Goal: Information Seeking & Learning: Learn about a topic

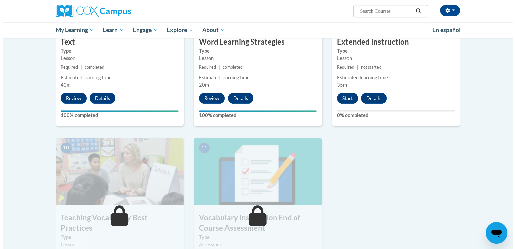
scroll to position [598, 0]
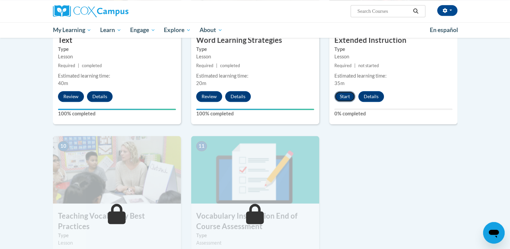
click at [337, 95] on button "Start" at bounding box center [344, 96] width 21 height 11
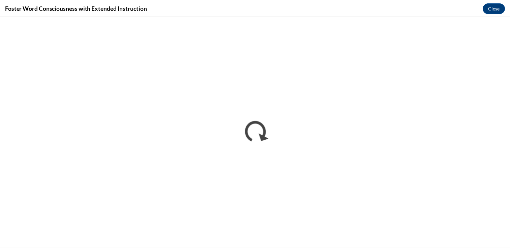
scroll to position [0, 0]
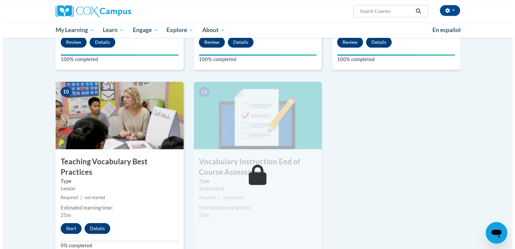
scroll to position [676, 0]
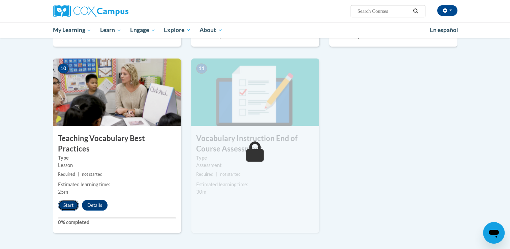
click at [69, 200] on button "Start" at bounding box center [68, 205] width 21 height 11
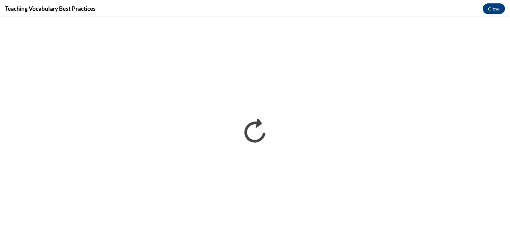
scroll to position [0, 0]
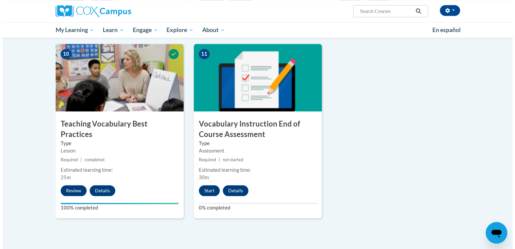
scroll to position [709, 0]
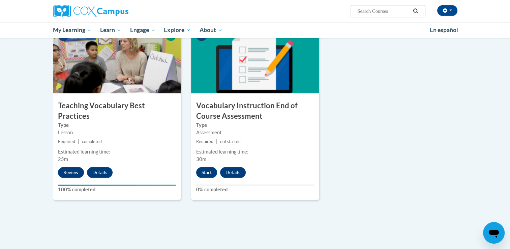
click at [209, 197] on div "11 Vocabulary Instruction End of Course Assessment Type Assessment Required | n…" at bounding box center [255, 113] width 128 height 174
click at [206, 173] on button "Start" at bounding box center [206, 172] width 21 height 11
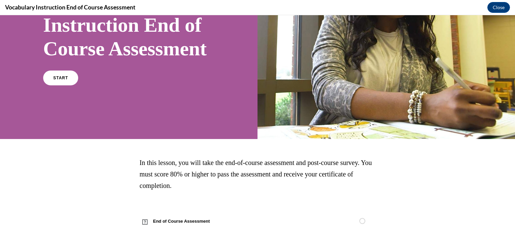
scroll to position [104, 0]
click at [67, 82] on link "START" at bounding box center [60, 78] width 37 height 16
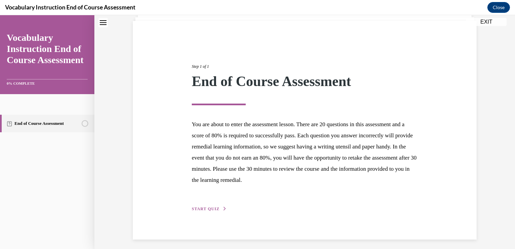
scroll to position [49, 0]
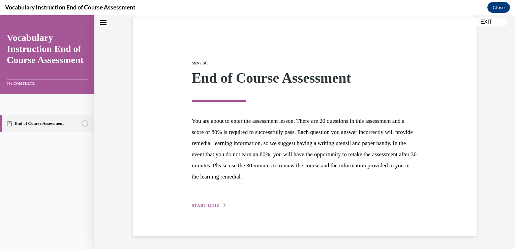
click at [209, 207] on span "START QUIZ" at bounding box center [206, 205] width 28 height 5
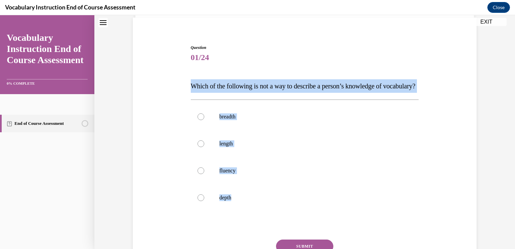
drag, startPoint x: 240, startPoint y: 209, endPoint x: 184, endPoint y: 82, distance: 138.9
click at [184, 82] on div "Question 01/24 Which of the following is not a way to describe a person’s knowl…" at bounding box center [304, 159] width 347 height 270
copy div "Which of the following is not a way to describe a person’s knowledge of vocabul…"
click at [231, 150] on label "length" at bounding box center [305, 143] width 228 height 27
click at [204, 147] on input "length" at bounding box center [201, 143] width 7 height 7
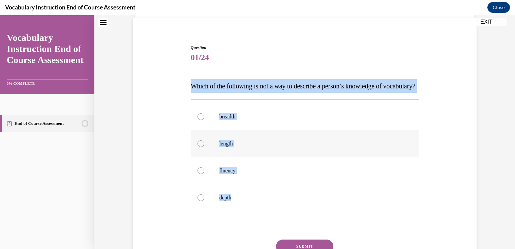
radio input "true"
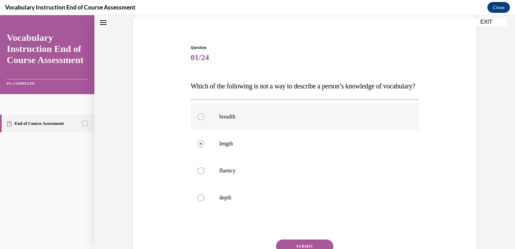
scroll to position [122, 0]
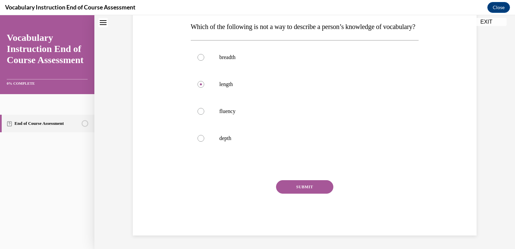
click at [300, 185] on button "SUBMIT" at bounding box center [304, 186] width 57 height 13
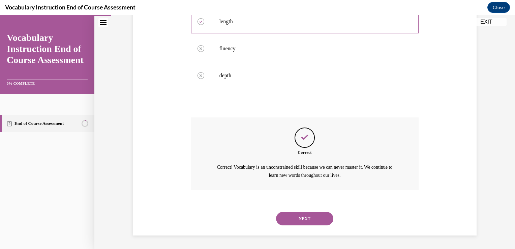
click at [307, 215] on button "NEXT" at bounding box center [304, 218] width 57 height 13
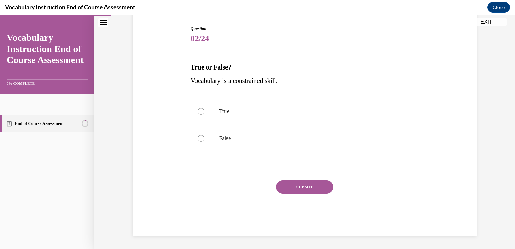
scroll to position [68, 0]
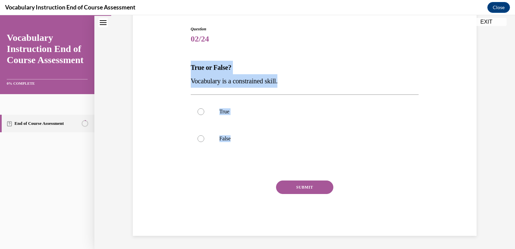
drag, startPoint x: 238, startPoint y: 140, endPoint x: 183, endPoint y: 59, distance: 98.0
click at [183, 59] on div "Question 02/24 True or False? Vocabulary is a constrained skill. True False Inc…" at bounding box center [304, 121] width 347 height 230
copy div "True or False? Vocabulary is a constrained skill. True False"
click at [225, 140] on p "False" at bounding box center [310, 138] width 183 height 7
click at [204, 140] on input "False" at bounding box center [201, 138] width 7 height 7
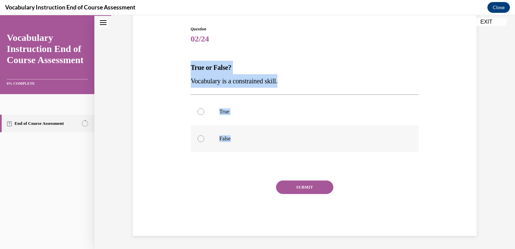
radio input "true"
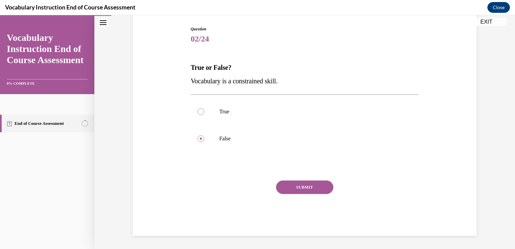
click at [293, 183] on button "SUBMIT" at bounding box center [304, 186] width 57 height 13
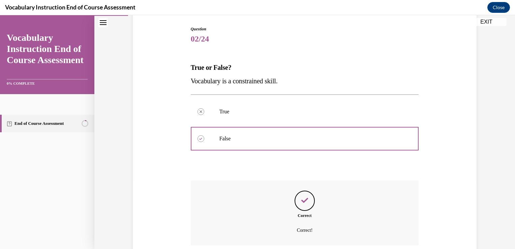
scroll to position [122, 0]
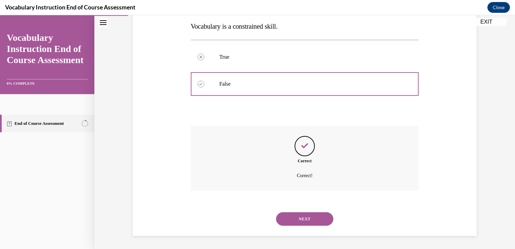
click at [298, 219] on button "NEXT" at bounding box center [304, 218] width 57 height 13
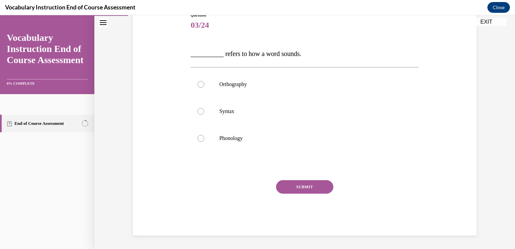
scroll to position [75, 0]
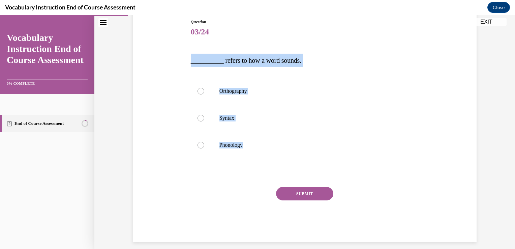
drag, startPoint x: 259, startPoint y: 145, endPoint x: 183, endPoint y: 59, distance: 114.9
click at [183, 59] on div "Question 03/24 __________ refers to how a word sounds. Orthography Syntax Phono…" at bounding box center [304, 120] width 347 height 243
copy div "__________ refers to how a word sounds. Orthography Syntax Phonology"
click at [268, 144] on p "Phonology" at bounding box center [310, 145] width 183 height 7
click at [204, 144] on input "Phonology" at bounding box center [201, 145] width 7 height 7
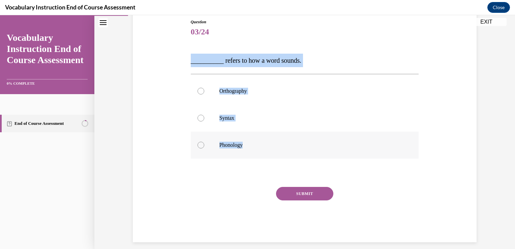
radio input "true"
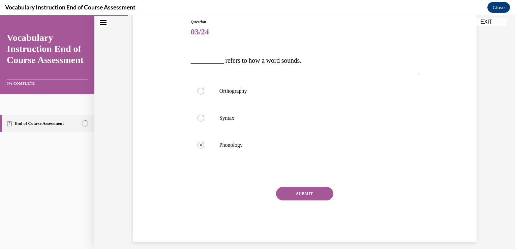
click at [300, 198] on button "SUBMIT" at bounding box center [304, 193] width 57 height 13
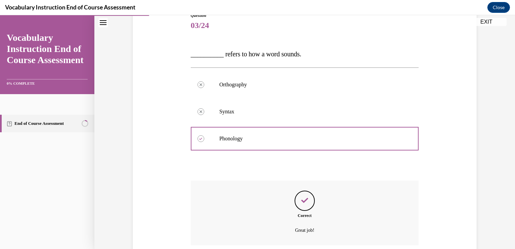
scroll to position [136, 0]
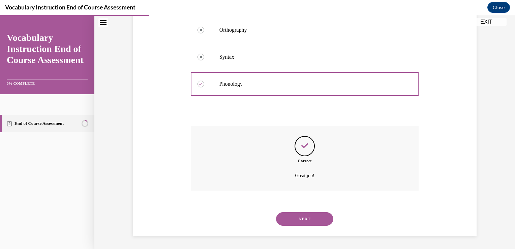
click at [302, 215] on button "NEXT" at bounding box center [304, 218] width 57 height 13
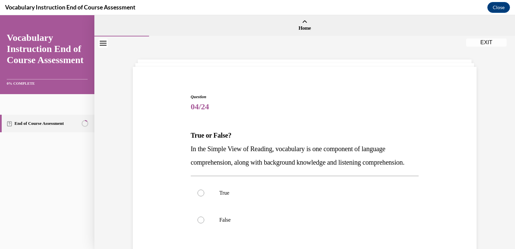
scroll to position [32, 0]
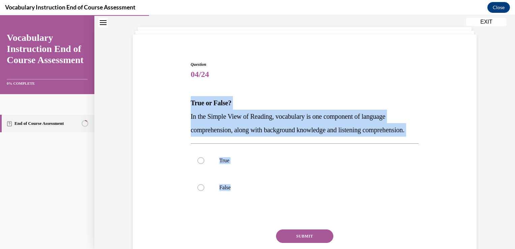
drag, startPoint x: 241, startPoint y: 202, endPoint x: 181, endPoint y: 106, distance: 113.2
click at [181, 106] on div "Question 04/24 True or False? In the Simple View of Reading, vocabulary is one …" at bounding box center [304, 162] width 347 height 243
copy div "True or False? In the Simple View of Reading, vocabulary is one component of la…"
click at [266, 165] on label "True" at bounding box center [305, 160] width 228 height 27
click at [204, 164] on input "True" at bounding box center [201, 160] width 7 height 7
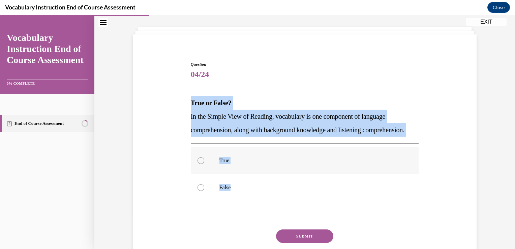
radio input "true"
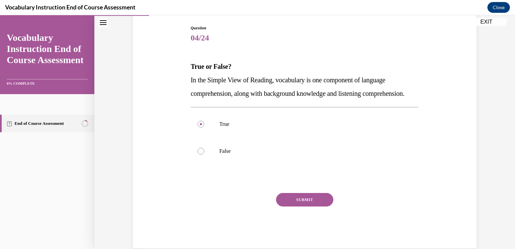
click at [309, 206] on button "SUBMIT" at bounding box center [304, 199] width 57 height 13
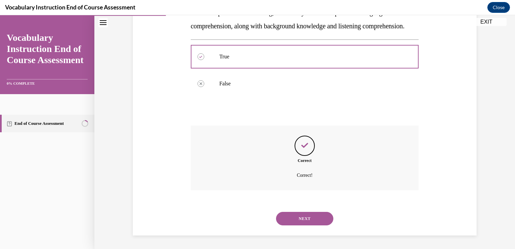
scroll to position [149, 0]
click at [307, 219] on button "NEXT" at bounding box center [304, 218] width 57 height 13
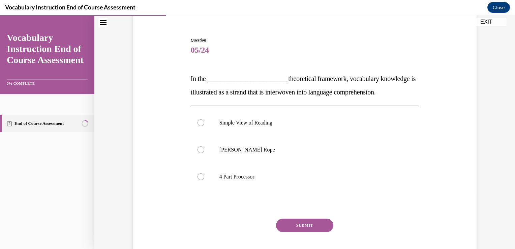
scroll to position [58, 0]
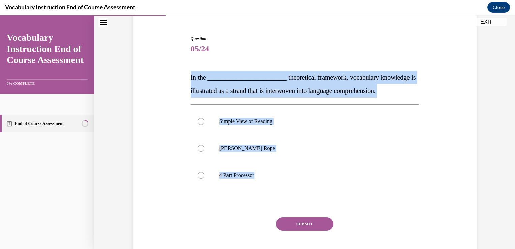
drag, startPoint x: 272, startPoint y: 176, endPoint x: 179, endPoint y: 83, distance: 131.8
click at [179, 83] on div "Question 05/24 In the ________________________ theoretical framework, vocabular…" at bounding box center [304, 144] width 347 height 257
click at [274, 148] on p "Scarborough's Rope" at bounding box center [310, 148] width 183 height 7
click at [204, 148] on input "Scarborough's Rope" at bounding box center [201, 148] width 7 height 7
radio input "true"
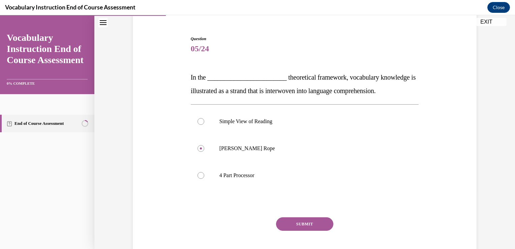
click at [301, 226] on button "SUBMIT" at bounding box center [304, 223] width 57 height 13
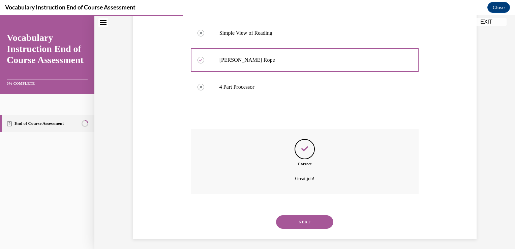
scroll to position [149, 0]
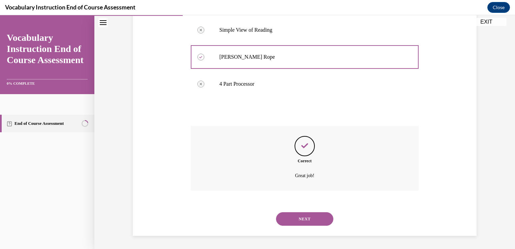
click at [305, 221] on button "NEXT" at bounding box center [304, 218] width 57 height 13
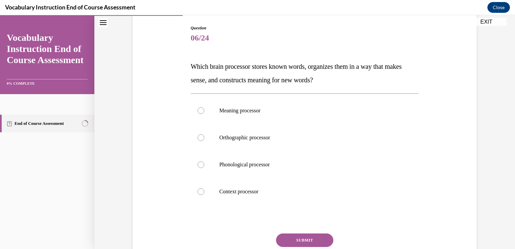
scroll to position [70, 0]
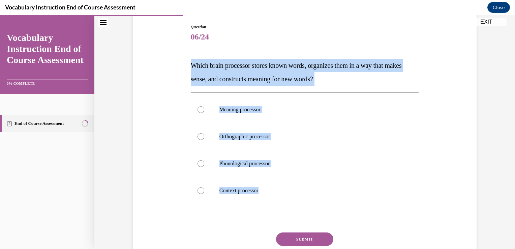
drag, startPoint x: 274, startPoint y: 196, endPoint x: 183, endPoint y: 65, distance: 158.9
click at [183, 65] on div "Question 06/24 Which brain processor stores known words, organizes them in a wa…" at bounding box center [304, 146] width 347 height 284
copy div "Which brain processor stores known words, organizes them in a way that makes se…"
click at [183, 65] on div "Question 06/24 Which brain processor stores known words, organizes them in a wa…" at bounding box center [304, 146] width 347 height 284
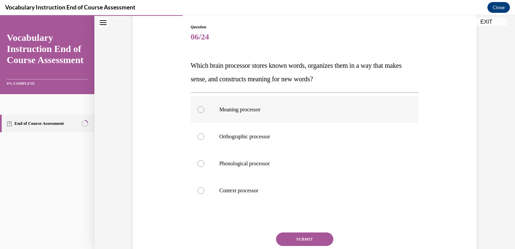
click at [253, 117] on label "Meaning processor" at bounding box center [305, 109] width 228 height 27
click at [204, 113] on input "Meaning processor" at bounding box center [201, 109] width 7 height 7
radio input "true"
click at [301, 242] on button "SUBMIT" at bounding box center [304, 238] width 57 height 13
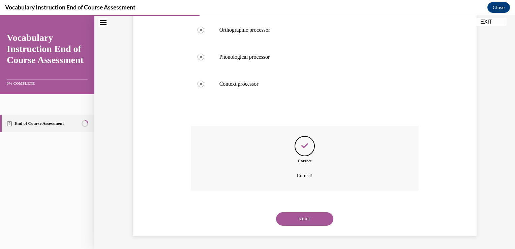
click at [306, 212] on button "NEXT" at bounding box center [304, 218] width 57 height 13
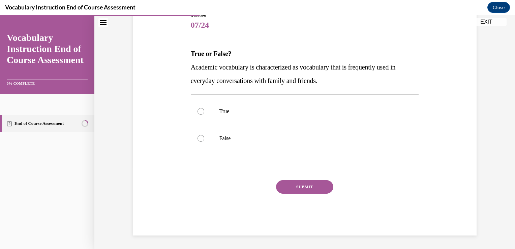
scroll to position [75, 0]
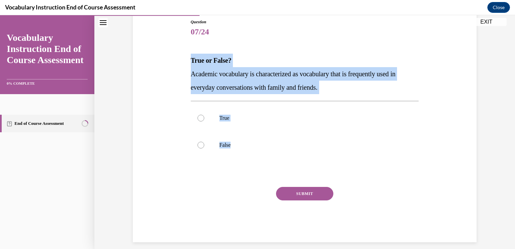
drag, startPoint x: 253, startPoint y: 152, endPoint x: 179, endPoint y: 56, distance: 120.7
click at [179, 56] on div "Question 07/24 True or False? Academic vocabulary is characterized as vocabular…" at bounding box center [304, 120] width 347 height 243
copy div "True or False? Academic vocabulary is characterized as vocabulary that is frequ…"
click at [278, 142] on p "False" at bounding box center [310, 145] width 183 height 7
click at [204, 142] on input "False" at bounding box center [201, 145] width 7 height 7
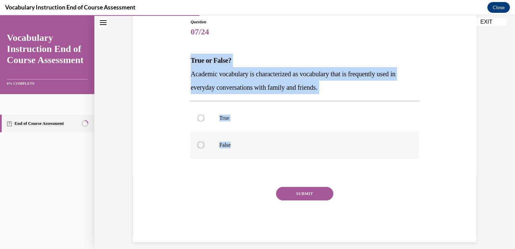
radio input "true"
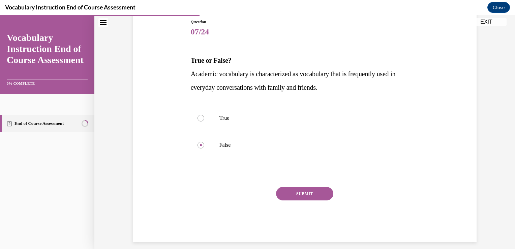
click at [300, 198] on button "SUBMIT" at bounding box center [304, 193] width 57 height 13
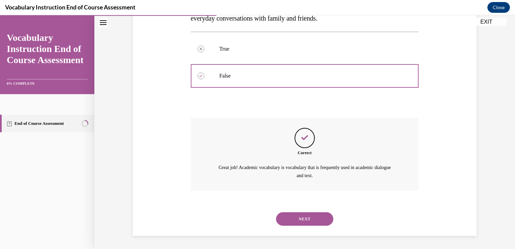
click at [303, 214] on button "NEXT" at bounding box center [304, 218] width 57 height 13
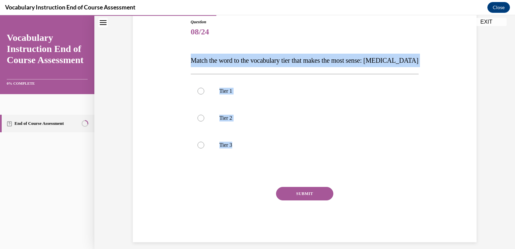
drag, startPoint x: 256, startPoint y: 148, endPoint x: 175, endPoint y: 52, distance: 125.1
click at [175, 52] on div "Question 08/24 Match the word to the vocabulary tier that makes the most sense:…" at bounding box center [304, 120] width 347 height 243
copy div "Match the word to the vocabulary tier that makes the most sense: anaphylaxis Ti…"
click at [267, 138] on label "Tier 3" at bounding box center [305, 144] width 228 height 27
click at [204, 142] on input "Tier 3" at bounding box center [201, 145] width 7 height 7
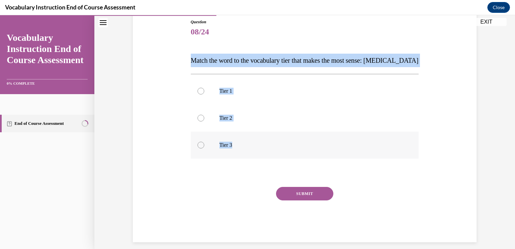
radio input "true"
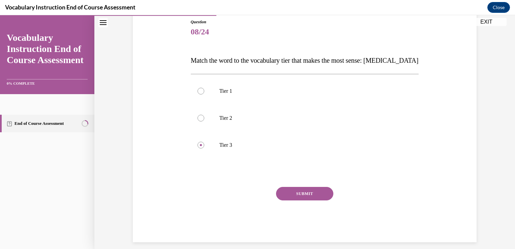
click at [295, 190] on button "SUBMIT" at bounding box center [304, 193] width 57 height 13
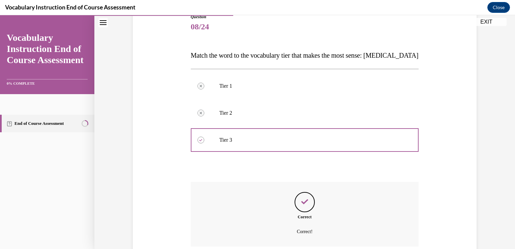
scroll to position [136, 0]
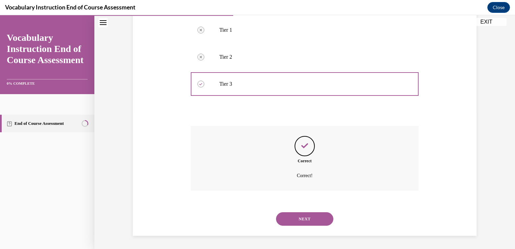
click at [296, 215] on button "NEXT" at bounding box center [304, 218] width 57 height 13
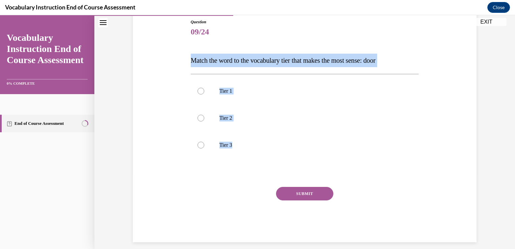
drag, startPoint x: 256, startPoint y: 151, endPoint x: 177, endPoint y: 60, distance: 120.9
click at [177, 60] on div "Question 09/24 Match the word to the vocabulary tier that makes the most sense:…" at bounding box center [304, 120] width 347 height 243
copy div "Match the word to the vocabulary tier that makes the most sense: door Tier 1 Ti…"
click at [248, 97] on label "Tier 1" at bounding box center [305, 91] width 228 height 27
click at [204, 94] on input "Tier 1" at bounding box center [201, 91] width 7 height 7
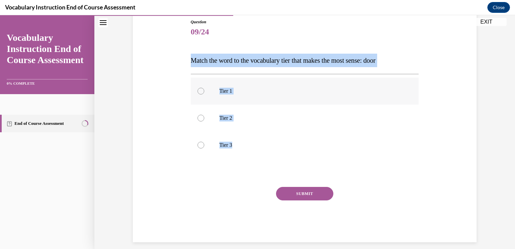
radio input "true"
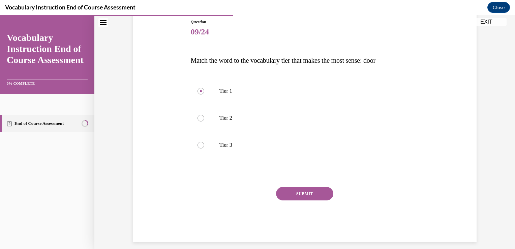
click at [298, 198] on button "SUBMIT" at bounding box center [304, 193] width 57 height 13
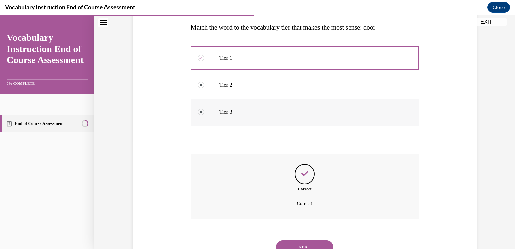
scroll to position [136, 0]
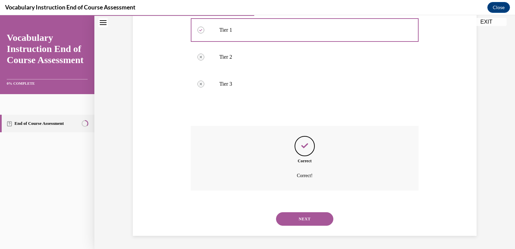
click at [290, 218] on button "NEXT" at bounding box center [304, 218] width 57 height 13
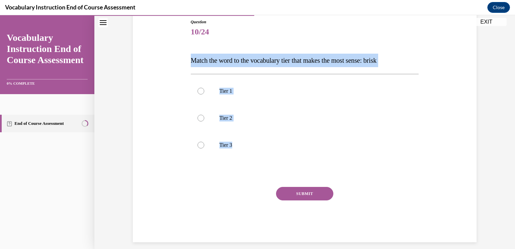
drag, startPoint x: 255, startPoint y: 145, endPoint x: 181, endPoint y: 58, distance: 114.3
click at [181, 58] on div "Question 10/24 Match the word to the vocabulary tier that makes the most sense:…" at bounding box center [304, 120] width 347 height 243
copy div "Match the word to the vocabulary tier that makes the most sense: brisk Tier 1 T…"
click at [261, 119] on p "Tier 2" at bounding box center [310, 118] width 183 height 7
click at [204, 119] on input "Tier 2" at bounding box center [201, 118] width 7 height 7
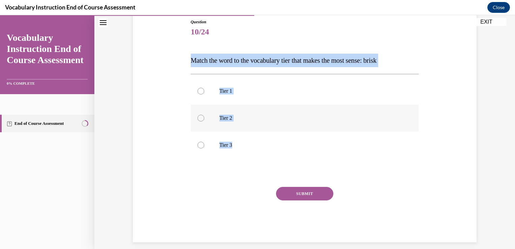
radio input "true"
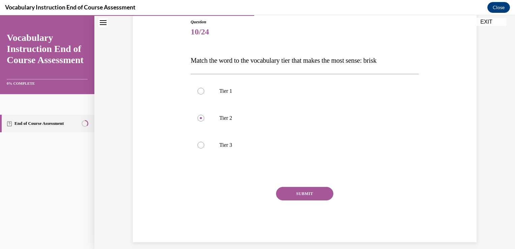
click at [301, 192] on button "SUBMIT" at bounding box center [304, 193] width 57 height 13
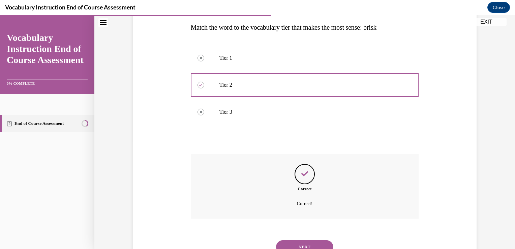
scroll to position [136, 0]
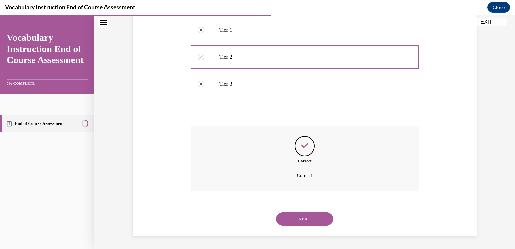
click at [303, 215] on button "NEXT" at bounding box center [304, 218] width 57 height 13
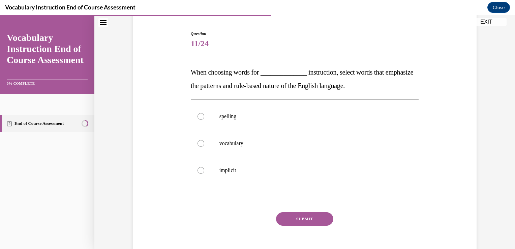
scroll to position [63, 0]
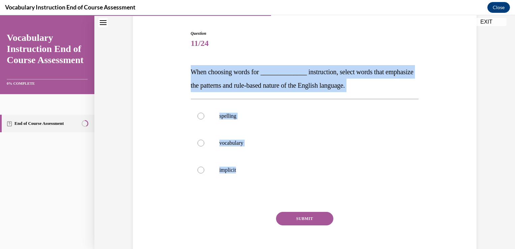
drag, startPoint x: 251, startPoint y: 167, endPoint x: 184, endPoint y: 52, distance: 133.4
click at [184, 52] on div "Question 11/24 When choosing words for ______________ instruction, select words…" at bounding box center [304, 138] width 347 height 257
copy div "When choosing words for ______________ instruction, select words that emphasize…"
click at [184, 52] on div "Question 11/24 When choosing words for ______________ instruction, select words…" at bounding box center [304, 138] width 347 height 257
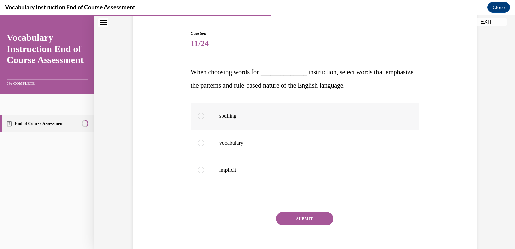
click at [227, 117] on p "spelling" at bounding box center [310, 116] width 183 height 7
click at [204, 117] on input "spelling" at bounding box center [201, 116] width 7 height 7
radio input "true"
click at [304, 223] on button "SUBMIT" at bounding box center [304, 218] width 57 height 13
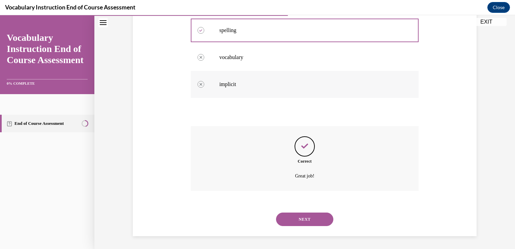
scroll to position [149, 0]
click at [302, 216] on button "NEXT" at bounding box center [304, 218] width 57 height 13
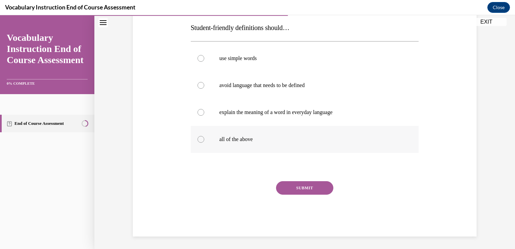
scroll to position [89, 0]
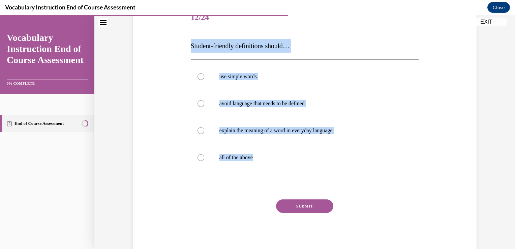
drag, startPoint x: 264, startPoint y: 159, endPoint x: 186, endPoint y: 48, distance: 135.9
click at [189, 48] on div "Question 12/24 Student-friendly definitions should… use simple words avoid lang…" at bounding box center [305, 124] width 232 height 260
click at [262, 162] on label "all of the above" at bounding box center [305, 157] width 228 height 27
click at [204, 161] on input "all of the above" at bounding box center [201, 157] width 7 height 7
radio input "true"
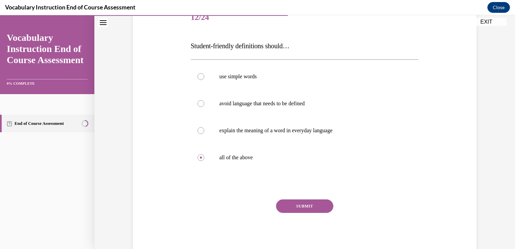
click at [300, 209] on button "SUBMIT" at bounding box center [304, 205] width 57 height 13
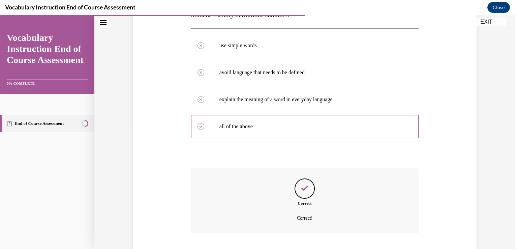
scroll to position [163, 0]
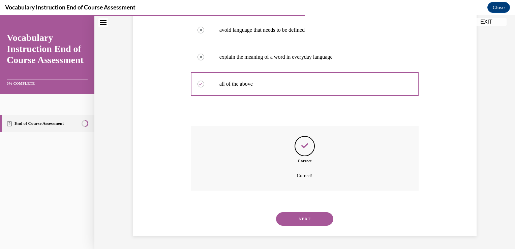
click at [299, 212] on button "NEXT" at bounding box center [304, 218] width 57 height 13
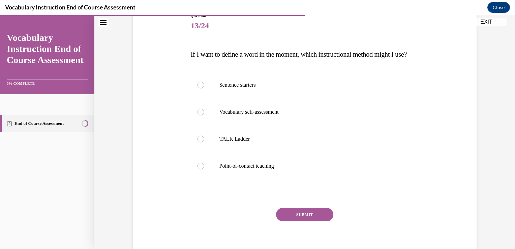
scroll to position [84, 0]
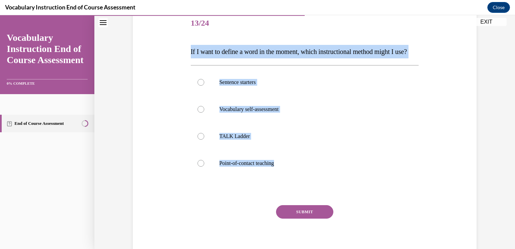
drag, startPoint x: 296, startPoint y: 175, endPoint x: 186, endPoint y: 53, distance: 163.8
click at [189, 53] on div "Question 13/24 If I want to define a word in the moment, which instructional me…" at bounding box center [305, 130] width 232 height 260
click at [257, 167] on p "Point-of-contact teaching" at bounding box center [310, 163] width 183 height 7
click at [204, 167] on input "Point-of-contact teaching" at bounding box center [201, 163] width 7 height 7
radio input "true"
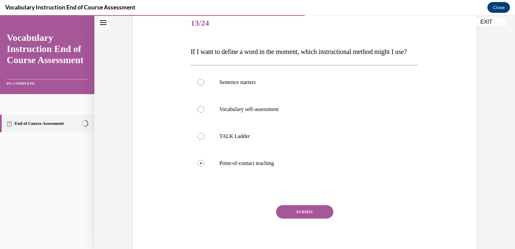
click at [300, 218] on button "SUBMIT" at bounding box center [304, 211] width 57 height 13
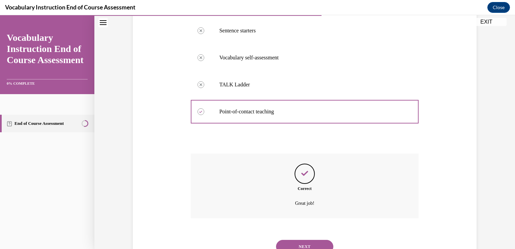
scroll to position [176, 0]
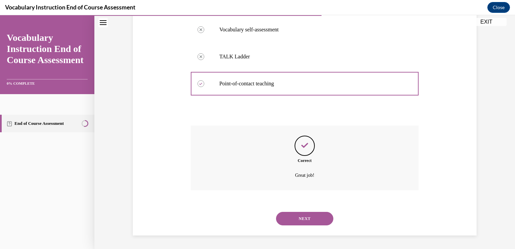
drag, startPoint x: 300, startPoint y: 224, endPoint x: 287, endPoint y: 218, distance: 13.7
click at [287, 218] on button "NEXT" at bounding box center [304, 218] width 57 height 13
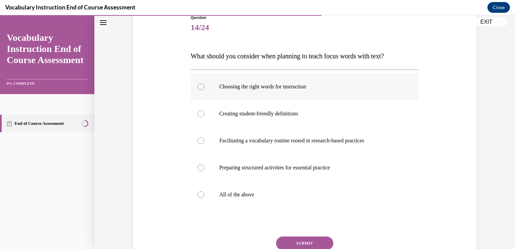
scroll to position [80, 0]
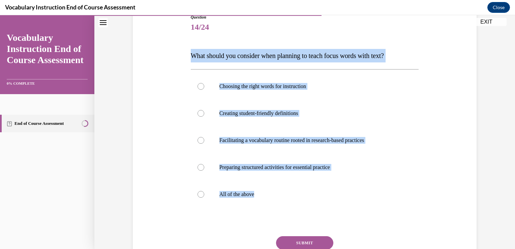
drag, startPoint x: 278, startPoint y: 193, endPoint x: 185, endPoint y: 58, distance: 164.2
click at [185, 58] on div "Question 14/24 What should you consider when planning to teach focus words with…" at bounding box center [304, 142] width 347 height 297
click at [251, 196] on p "All of the above" at bounding box center [310, 194] width 183 height 7
click at [204, 196] on input "All of the above" at bounding box center [201, 194] width 7 height 7
radio input "true"
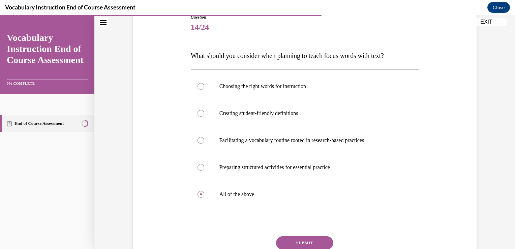
click at [293, 238] on button "SUBMIT" at bounding box center [304, 242] width 57 height 13
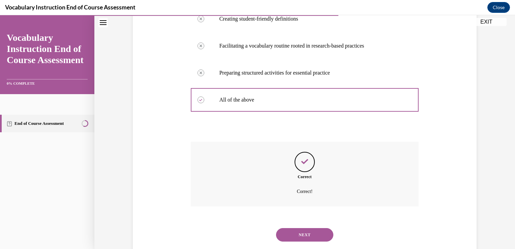
scroll to position [190, 0]
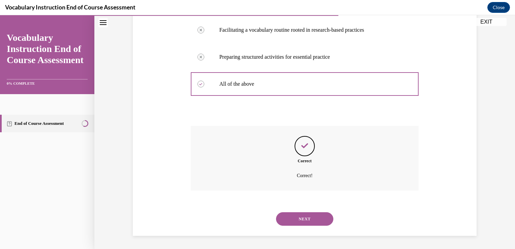
click at [296, 222] on button "NEXT" at bounding box center [304, 218] width 57 height 13
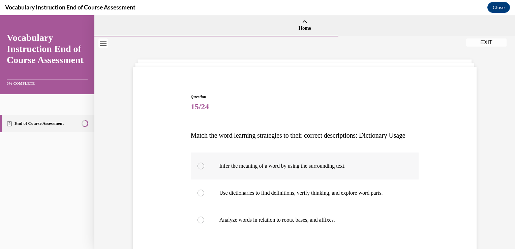
scroll to position [79, 0]
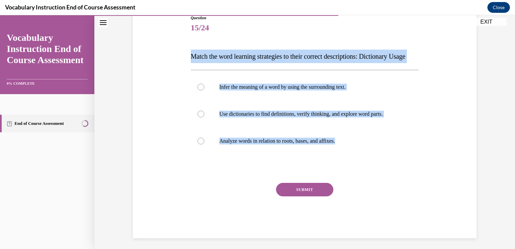
drag, startPoint x: 344, startPoint y: 155, endPoint x: 177, endPoint y: 59, distance: 193.5
click at [177, 59] on div "Question 15/24 Match the word learning strategies to their correct descriptions…" at bounding box center [304, 116] width 347 height 243
drag, startPoint x: 271, startPoint y: 126, endPoint x: 240, endPoint y: 128, distance: 31.4
click at [240, 117] on p "Use dictionaries to find definitions, verify thinking, and explore word parts." at bounding box center [310, 114] width 183 height 7
click at [204, 117] on input "Use dictionaries to find definitions, verify thinking, and explore word parts." at bounding box center [201, 114] width 7 height 7
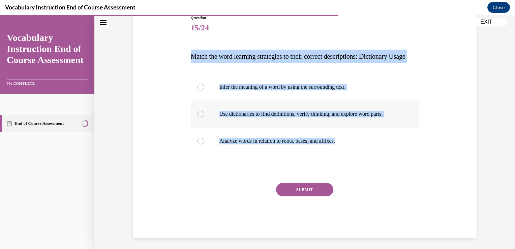
radio input "true"
click at [293, 196] on button "SUBMIT" at bounding box center [304, 189] width 57 height 13
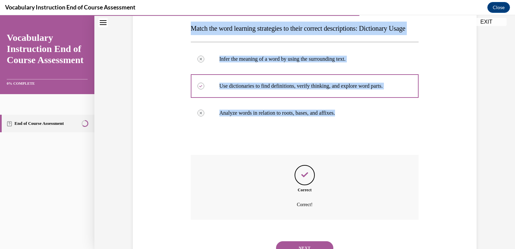
scroll to position [149, 0]
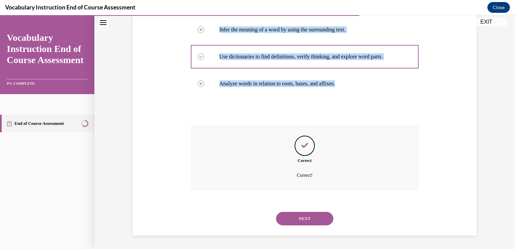
click at [295, 216] on button "NEXT" at bounding box center [304, 218] width 57 height 13
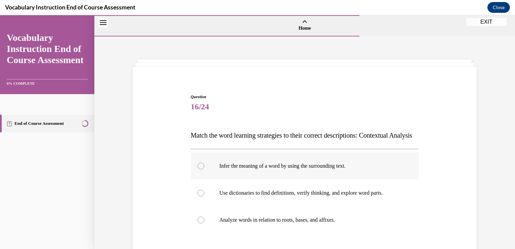
scroll to position [95, 0]
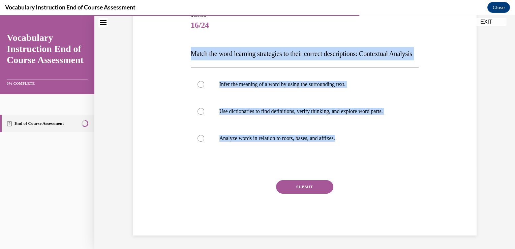
drag, startPoint x: 350, startPoint y: 141, endPoint x: 174, endPoint y: 30, distance: 207.9
click at [174, 30] on div "Question 16/24 Match the word learning strategies to their correct descriptions…" at bounding box center [304, 113] width 347 height 243
click at [283, 88] on label "Infer the meaning of a word by using the surrounding text." at bounding box center [305, 84] width 228 height 27
click at [204, 88] on input "Infer the meaning of a word by using the surrounding text." at bounding box center [201, 84] width 7 height 7
radio input "true"
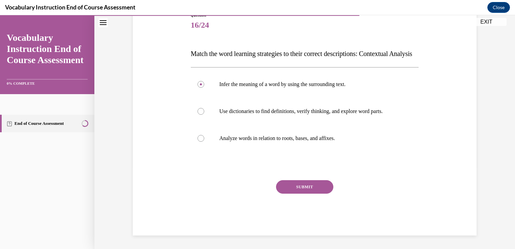
click at [307, 187] on button "SUBMIT" at bounding box center [304, 186] width 57 height 13
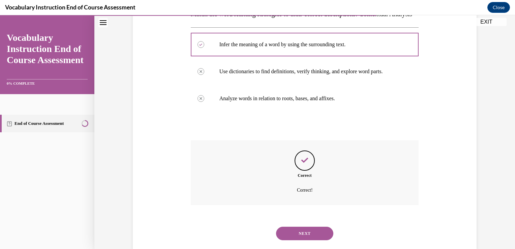
scroll to position [149, 0]
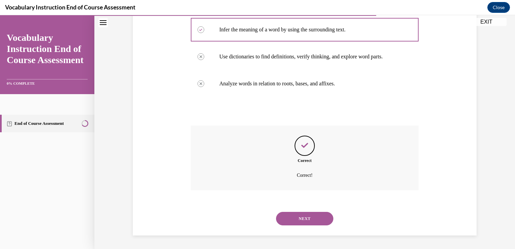
click at [306, 213] on button "NEXT" at bounding box center [304, 218] width 57 height 13
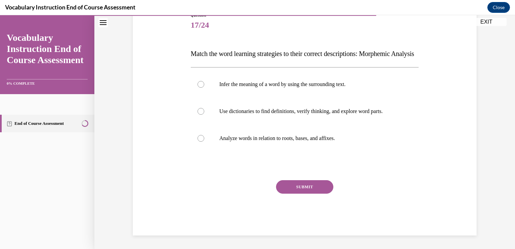
scroll to position [95, 0]
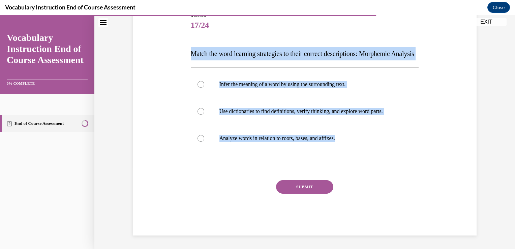
drag, startPoint x: 357, startPoint y: 142, endPoint x: 186, endPoint y: 35, distance: 201.8
click at [186, 35] on div "Question 17/24 Match the word learning strategies to their correct descriptions…" at bounding box center [304, 113] width 347 height 243
click at [259, 136] on p "Analyze words in relation to roots, bases, and affixes." at bounding box center [310, 138] width 183 height 7
click at [204, 136] on input "Analyze words in relation to roots, bases, and affixes." at bounding box center [201, 138] width 7 height 7
radio input "true"
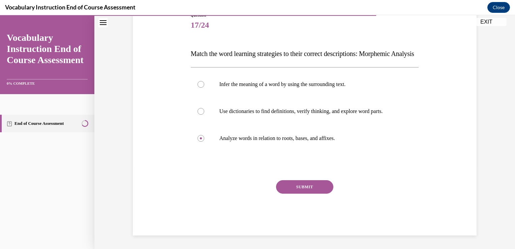
click at [293, 185] on button "SUBMIT" at bounding box center [304, 186] width 57 height 13
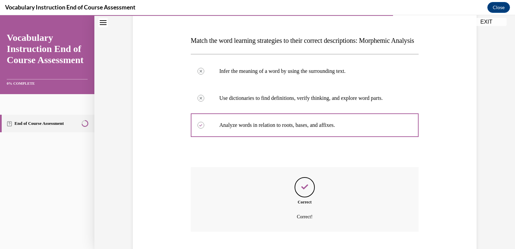
scroll to position [149, 0]
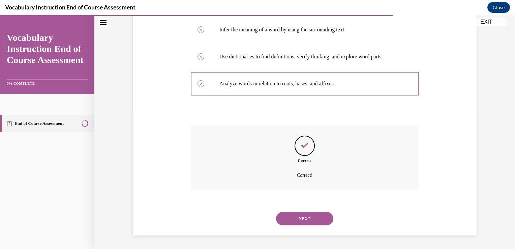
click at [298, 225] on button "NEXT" at bounding box center [304, 218] width 57 height 13
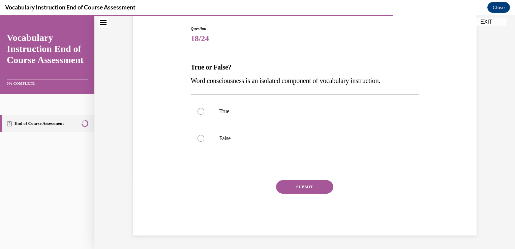
scroll to position [68, 0]
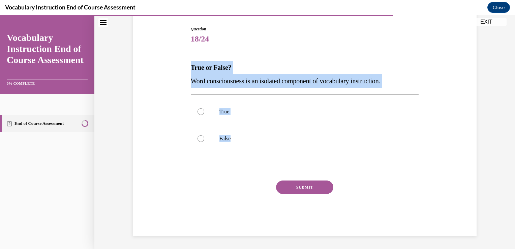
drag, startPoint x: 248, startPoint y: 138, endPoint x: 183, endPoint y: 65, distance: 97.9
click at [183, 65] on div "Question 18/24 True or False? Word consciousness is an isolated component of vo…" at bounding box center [304, 121] width 347 height 230
click at [238, 139] on p "False" at bounding box center [310, 138] width 183 height 7
click at [204, 139] on input "False" at bounding box center [201, 138] width 7 height 7
radio input "true"
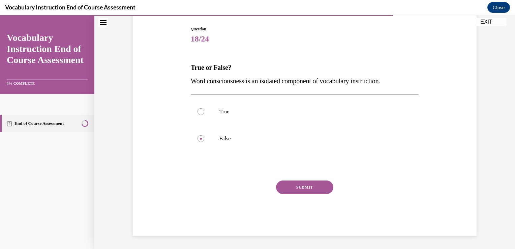
click at [292, 181] on button "SUBMIT" at bounding box center [304, 186] width 57 height 13
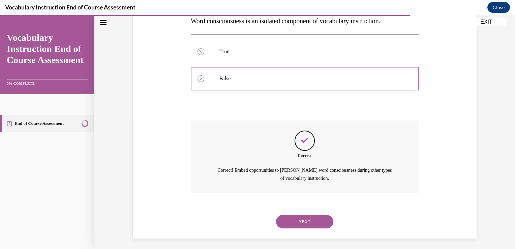
scroll to position [130, 0]
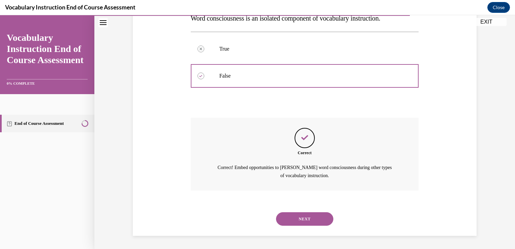
click at [295, 214] on button "NEXT" at bounding box center [304, 218] width 57 height 13
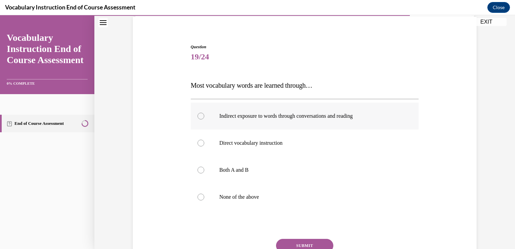
scroll to position [56, 0]
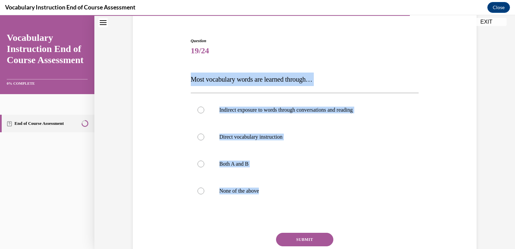
drag, startPoint x: 271, startPoint y: 191, endPoint x: 181, endPoint y: 77, distance: 145.5
click at [181, 77] on div "Question 19/24 Most vocabulary words are learned through… Indirect exposure to …" at bounding box center [304, 153] width 347 height 270
click at [266, 170] on label "Both A and B" at bounding box center [305, 163] width 228 height 27
click at [204, 167] on input "Both A and B" at bounding box center [201, 163] width 7 height 7
radio input "true"
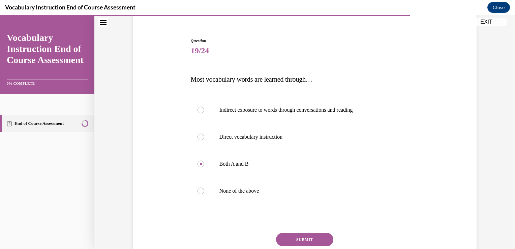
click at [294, 239] on button "SUBMIT" at bounding box center [304, 239] width 57 height 13
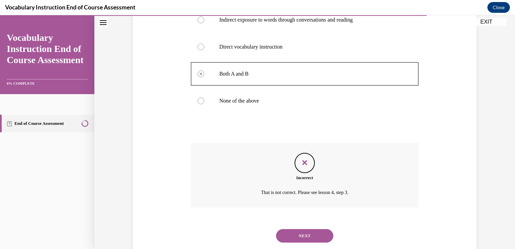
scroll to position [163, 0]
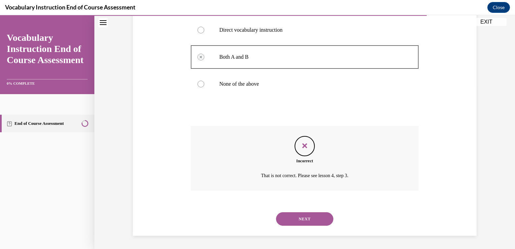
click at [299, 216] on button "NEXT" at bounding box center [304, 218] width 57 height 13
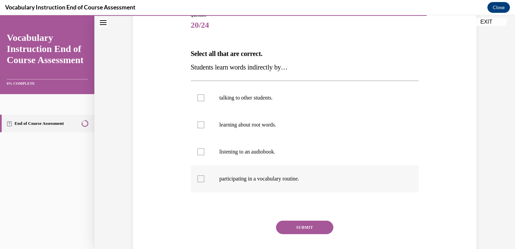
scroll to position [81, 0]
click at [276, 100] on p "talking to other students." at bounding box center [310, 98] width 183 height 7
click at [204, 100] on input "talking to other students." at bounding box center [201, 98] width 7 height 7
checkbox input "true"
click at [276, 151] on p "listening to an audiobook." at bounding box center [310, 152] width 183 height 7
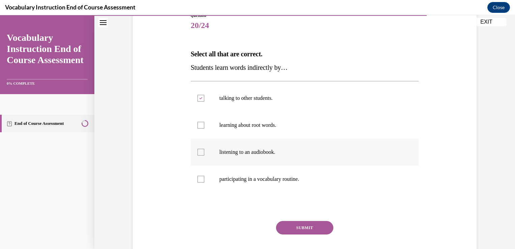
click at [204, 151] on input "listening to an audiobook." at bounding box center [201, 152] width 7 height 7
checkbox input "true"
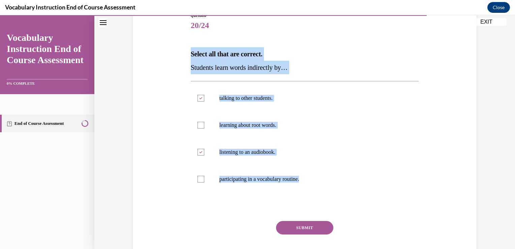
drag, startPoint x: 314, startPoint y: 180, endPoint x: 180, endPoint y: 55, distance: 183.7
click at [180, 55] on div "Question 20/24 Select all that are correct. Students learn words indirectly by……" at bounding box center [304, 134] width 347 height 284
click at [299, 226] on button "SUBMIT" at bounding box center [304, 227] width 57 height 13
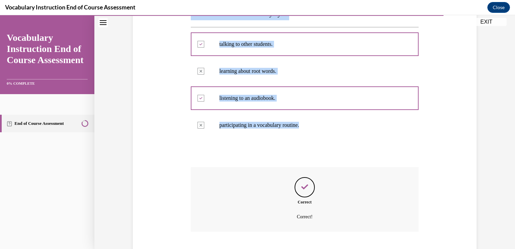
scroll to position [176, 0]
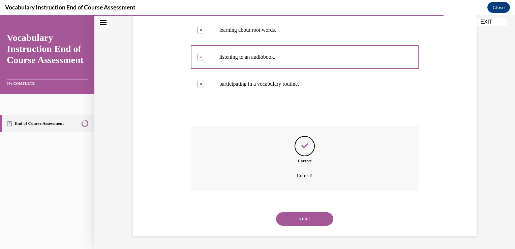
click at [305, 226] on div "NEXT" at bounding box center [305, 218] width 228 height 27
click at [304, 222] on button "NEXT" at bounding box center [304, 218] width 57 height 13
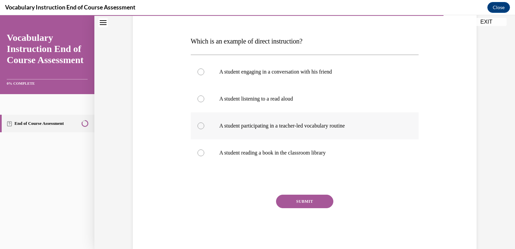
scroll to position [80, 0]
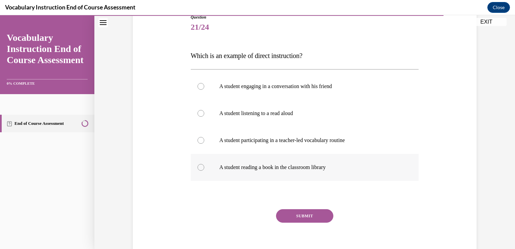
click at [346, 179] on label "A student reading a book in the classroom library" at bounding box center [305, 167] width 228 height 27
click at [204, 171] on input "A student reading a book in the classroom library" at bounding box center [201, 167] width 7 height 7
radio input "true"
click at [337, 142] on p "A student participating in a teacher-led vocabulary routine" at bounding box center [310, 140] width 183 height 7
click at [204, 142] on input "A student participating in a teacher-led vocabulary routine" at bounding box center [201, 140] width 7 height 7
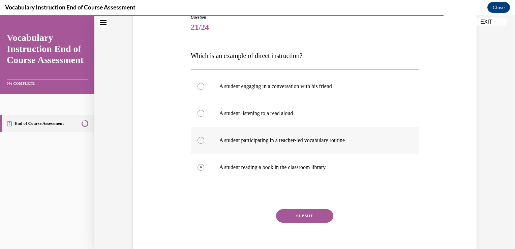
radio input "true"
click at [293, 213] on button "SUBMIT" at bounding box center [304, 215] width 57 height 13
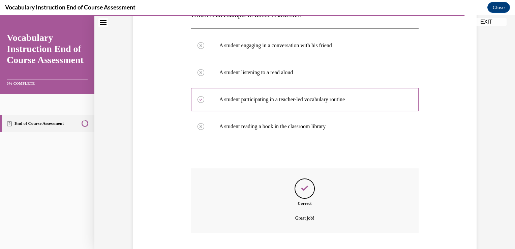
scroll to position [163, 0]
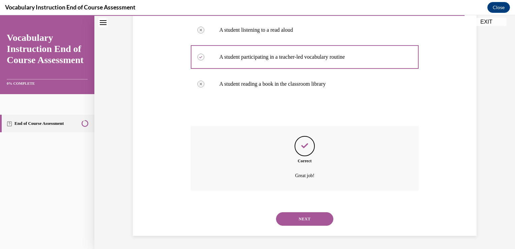
click at [306, 224] on button "NEXT" at bounding box center [304, 218] width 57 height 13
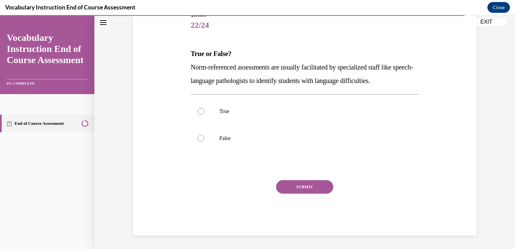
scroll to position [75, 0]
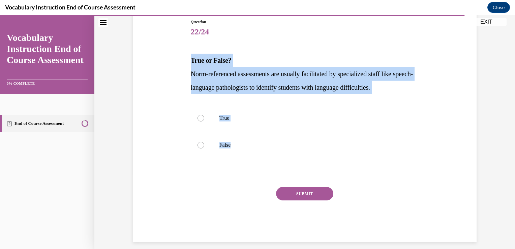
drag, startPoint x: 234, startPoint y: 146, endPoint x: 187, endPoint y: 57, distance: 100.6
click at [189, 57] on div "Question 22/24 True or False? Norm-referenced assessments are usually facilitat…" at bounding box center [305, 125] width 232 height 233
click at [255, 121] on p "True" at bounding box center [310, 118] width 183 height 7
click at [204, 121] on input "True" at bounding box center [201, 118] width 7 height 7
radio input "true"
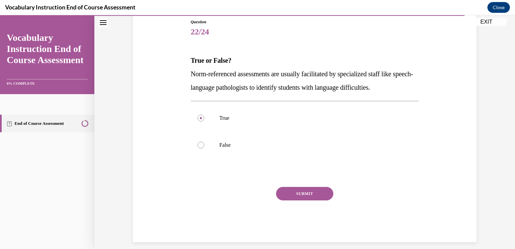
click at [292, 190] on button "SUBMIT" at bounding box center [304, 193] width 57 height 13
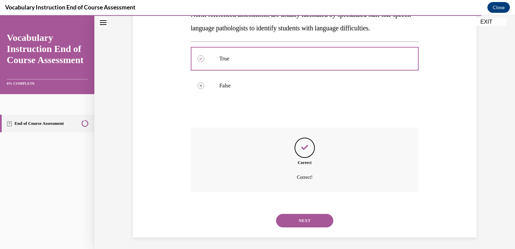
scroll to position [136, 0]
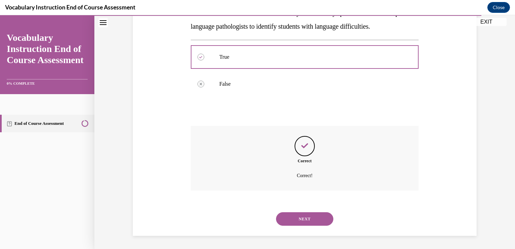
click at [300, 214] on button "NEXT" at bounding box center [304, 218] width 57 height 13
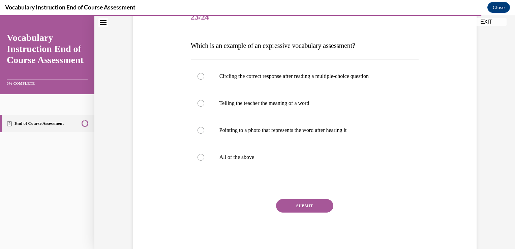
scroll to position [91, 0]
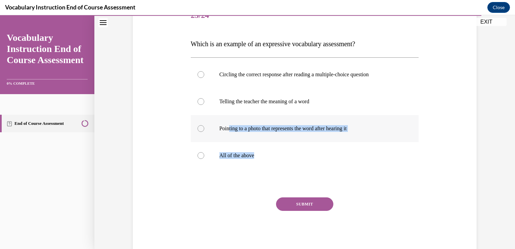
drag, startPoint x: 261, startPoint y: 157, endPoint x: 221, endPoint y: 132, distance: 46.5
click at [221, 132] on div "Circling the correct response after reading a multiple-choice question Telling …" at bounding box center [305, 115] width 228 height 108
drag, startPoint x: 221, startPoint y: 132, endPoint x: 185, endPoint y: 143, distance: 37.6
click at [185, 143] on div "Question 23/24 Which is an example of an expressive vocabulary assessment? Circ…" at bounding box center [304, 117] width 347 height 270
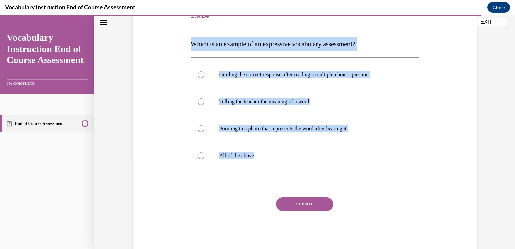
drag, startPoint x: 266, startPoint y: 156, endPoint x: 187, endPoint y: 42, distance: 139.1
click at [189, 42] on div "Question 23/24 Which is an example of an expressive vocabulary assessment? Circ…" at bounding box center [305, 122] width 232 height 260
click at [295, 103] on p "Telling the teacher the meaning of a word" at bounding box center [310, 101] width 183 height 7
click at [204, 103] on input "Telling the teacher the meaning of a word" at bounding box center [201, 101] width 7 height 7
radio input "true"
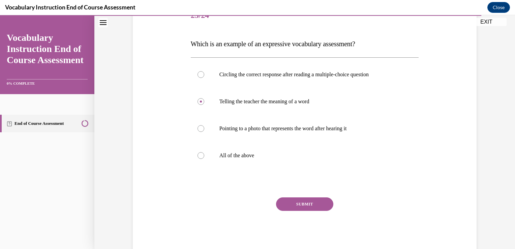
click at [306, 202] on button "SUBMIT" at bounding box center [304, 203] width 57 height 13
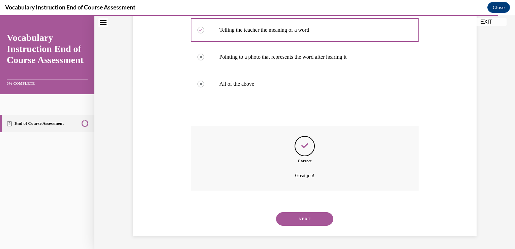
click at [301, 220] on button "NEXT" at bounding box center [304, 218] width 57 height 13
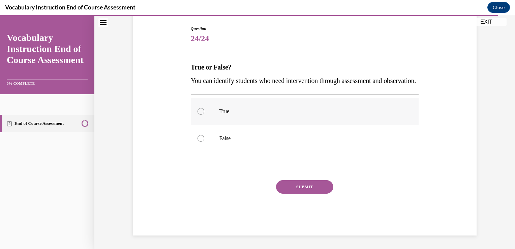
click at [229, 115] on p "True" at bounding box center [310, 111] width 183 height 7
click at [204, 115] on input "True" at bounding box center [201, 111] width 7 height 7
radio input "true"
click at [293, 192] on button "SUBMIT" at bounding box center [304, 186] width 57 height 13
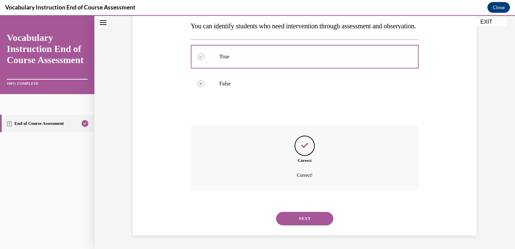
scroll to position [122, 0]
click at [303, 226] on button "NEXT" at bounding box center [304, 218] width 57 height 13
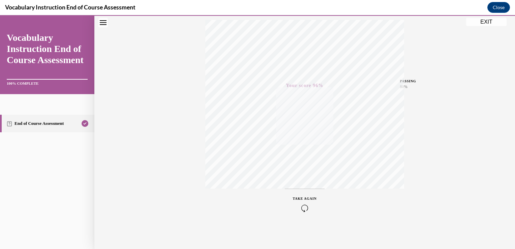
scroll to position [0, 0]
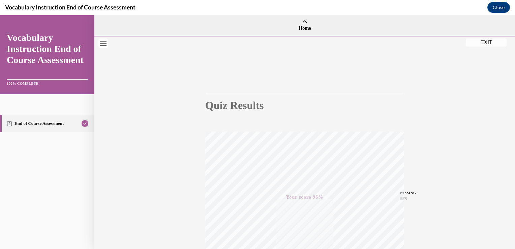
click at [488, 41] on button "EXIT" at bounding box center [486, 42] width 40 height 8
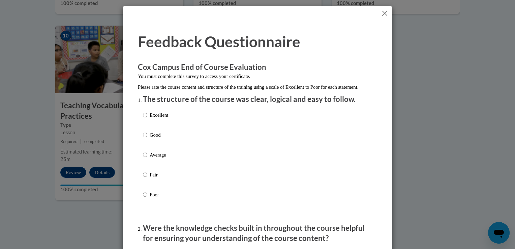
click at [155, 139] on p "Good" at bounding box center [159, 134] width 19 height 7
click at [147, 139] on input "Good" at bounding box center [145, 134] width 4 height 7
radio input "true"
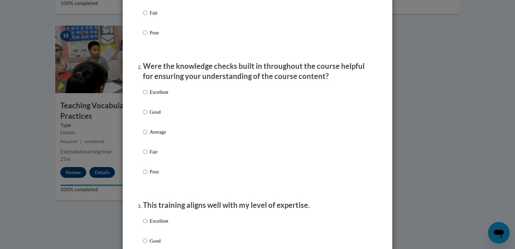
click at [178, 121] on div "Excellent Good Average Fair Poor" at bounding box center [257, 140] width 229 height 110
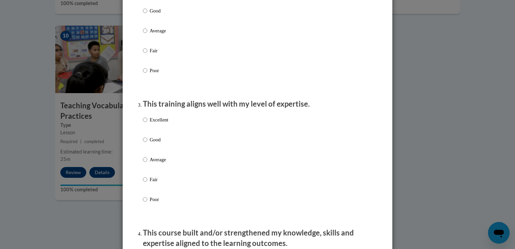
scroll to position [254, 0]
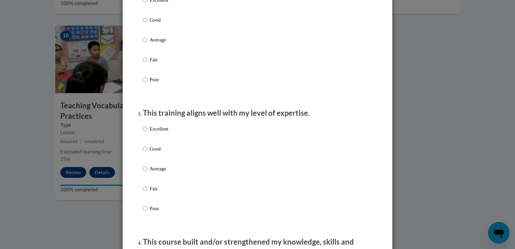
click at [162, 24] on p "Good" at bounding box center [159, 19] width 19 height 7
click at [147, 24] on input "Good" at bounding box center [145, 19] width 4 height 7
radio input "true"
click at [144, 152] on input "Good" at bounding box center [145, 148] width 4 height 7
radio input "true"
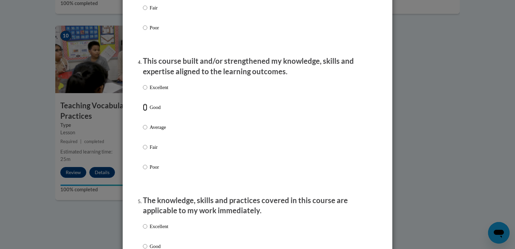
click at [143, 111] on input "Good" at bounding box center [145, 107] width 4 height 7
radio input "true"
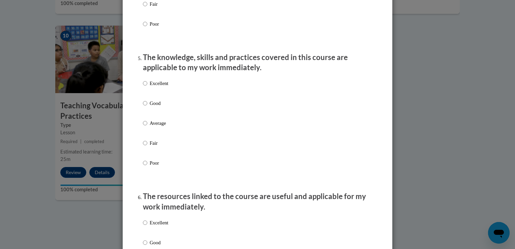
click at [151, 107] on p "Good" at bounding box center [159, 102] width 19 height 7
click at [147, 107] on input "Good" at bounding box center [145, 102] width 4 height 7
radio input "true"
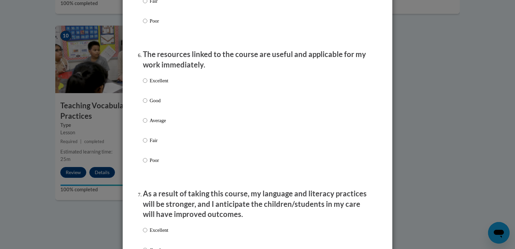
click at [156, 104] on p "Good" at bounding box center [159, 100] width 19 height 7
click at [147, 104] on input "Good" at bounding box center [145, 100] width 4 height 7
radio input "true"
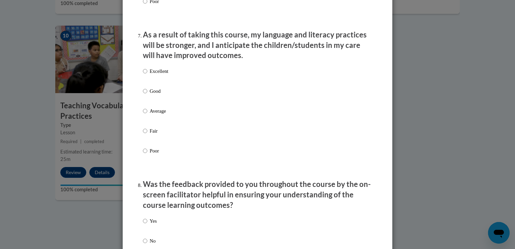
click at [160, 95] on p "Good" at bounding box center [159, 90] width 19 height 7
click at [147, 95] on input "Good" at bounding box center [145, 90] width 4 height 7
radio input "true"
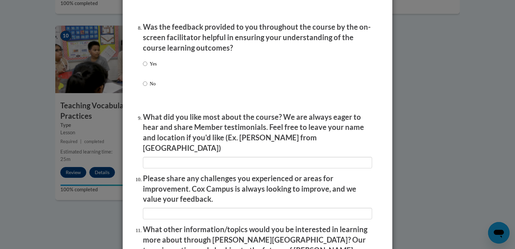
scroll to position [1036, 0]
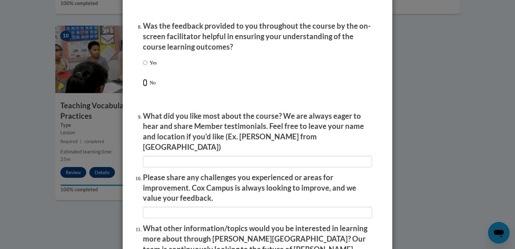
click at [143, 86] on input "No" at bounding box center [145, 82] width 4 height 7
radio input "true"
click at [144, 66] on input "Yes" at bounding box center [145, 62] width 4 height 7
radio input "true"
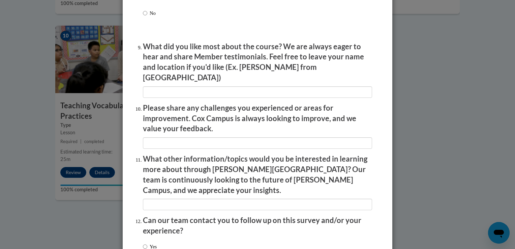
scroll to position [1155, 0]
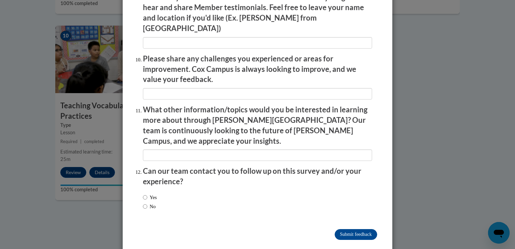
click at [143, 203] on input "No" at bounding box center [145, 206] width 4 height 7
radio input "true"
click at [335, 229] on input "Submit feedback" at bounding box center [356, 234] width 42 height 11
